Goal: Transaction & Acquisition: Purchase product/service

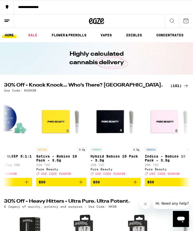
scroll to position [0, 131]
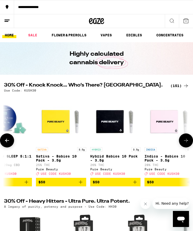
click at [161, 159] on p "Indica - Babies 10 Pack - 3.5g" at bounding box center [169, 158] width 50 height 8
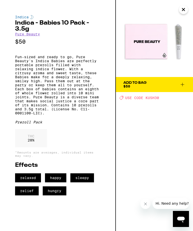
click at [182, 10] on icon "Close" at bounding box center [183, 10] width 6 height 8
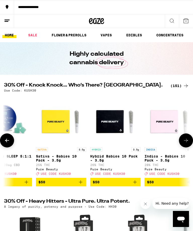
click at [63, 159] on p "Sativa - Babies 10 Pack - 3.5g" at bounding box center [61, 158] width 50 height 8
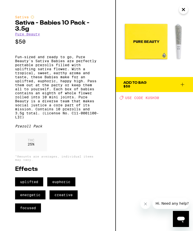
click at [183, 12] on icon "Close" at bounding box center [183, 10] width 6 height 8
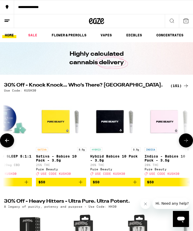
click at [114, 157] on p "Hybrid Babies 10 Pack - 3.5g" at bounding box center [115, 158] width 50 height 8
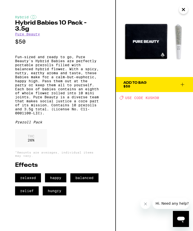
click at [183, 9] on icon "Close" at bounding box center [183, 10] width 6 height 8
